Goal: Transaction & Acquisition: Register for event/course

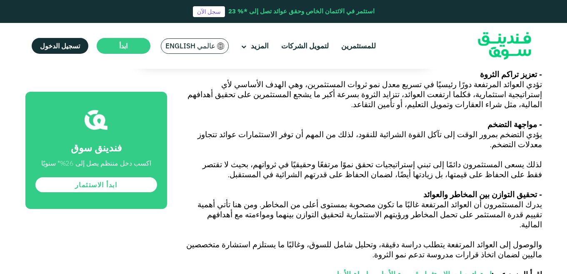
scroll to position [560, 0]
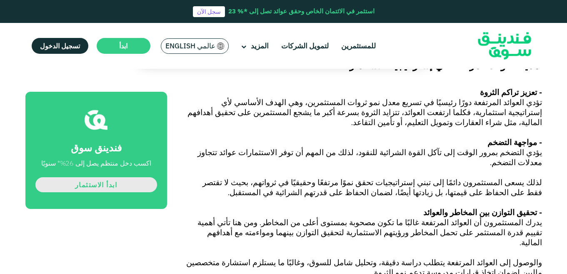
click at [123, 184] on link "ابدأ الاستثمار" at bounding box center [96, 184] width 122 height 15
